Goal: Information Seeking & Learning: Learn about a topic

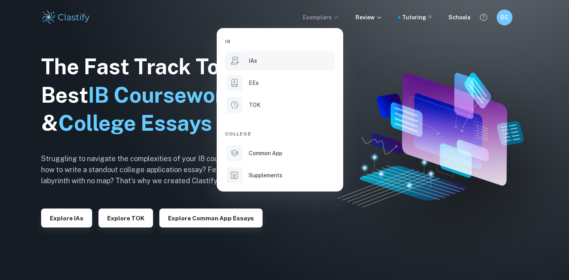
click at [285, 63] on div "IAs" at bounding box center [291, 61] width 85 height 9
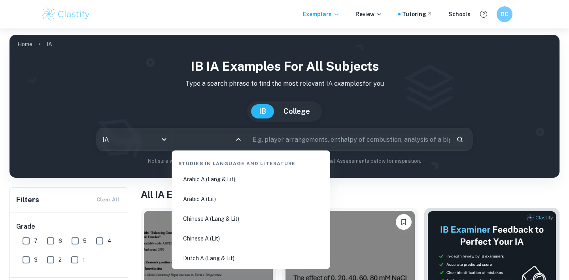
click at [217, 139] on input "All Subjects" at bounding box center [203, 139] width 56 height 15
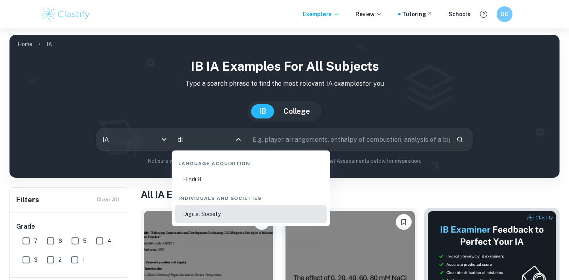
type input "Digital Society"
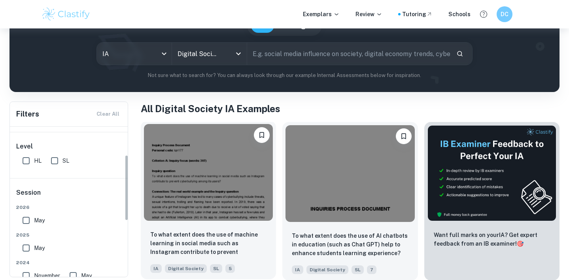
scroll to position [64, 0]
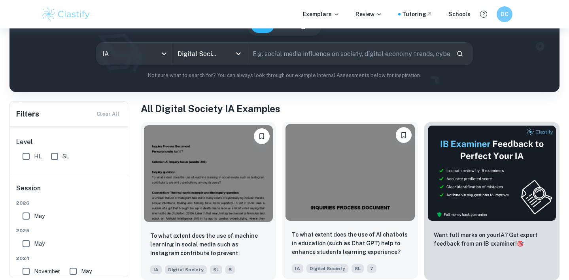
click at [314, 174] on img at bounding box center [349, 172] width 129 height 97
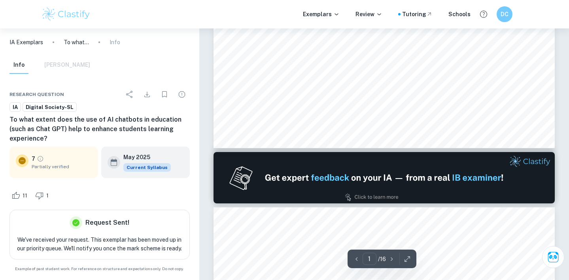
scroll to position [396, 0]
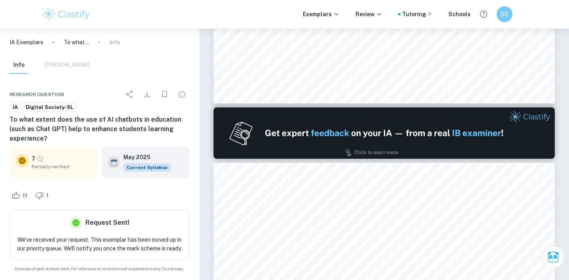
type input "2"
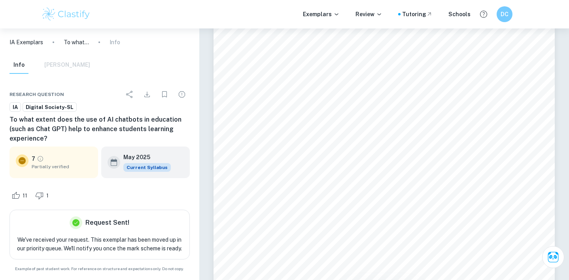
scroll to position [631, 0]
